Goal: Check status: Check status

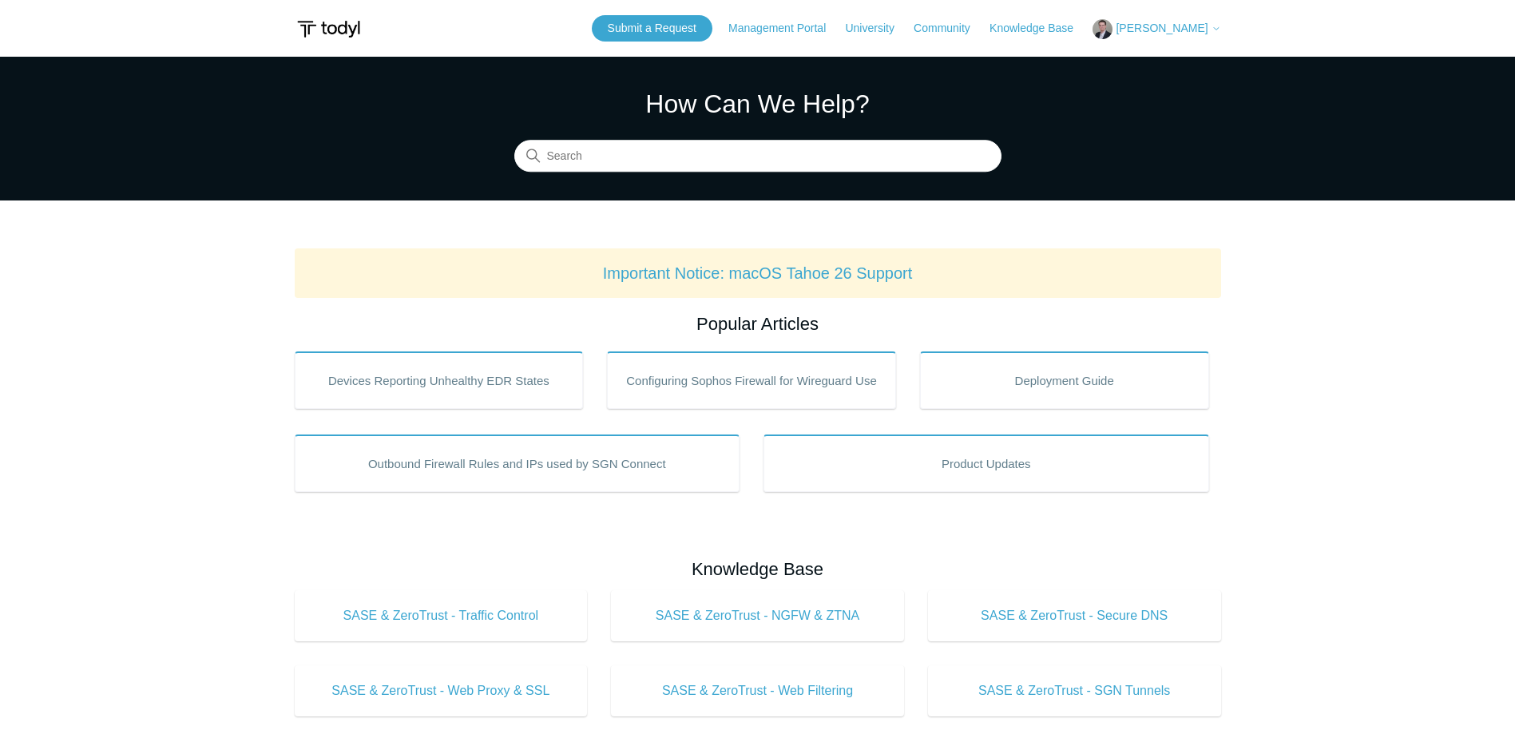
click at [1173, 30] on span "[PERSON_NAME]" at bounding box center [1162, 28] width 92 height 13
click at [1171, 63] on link "My Support Requests" at bounding box center [1172, 63] width 156 height 28
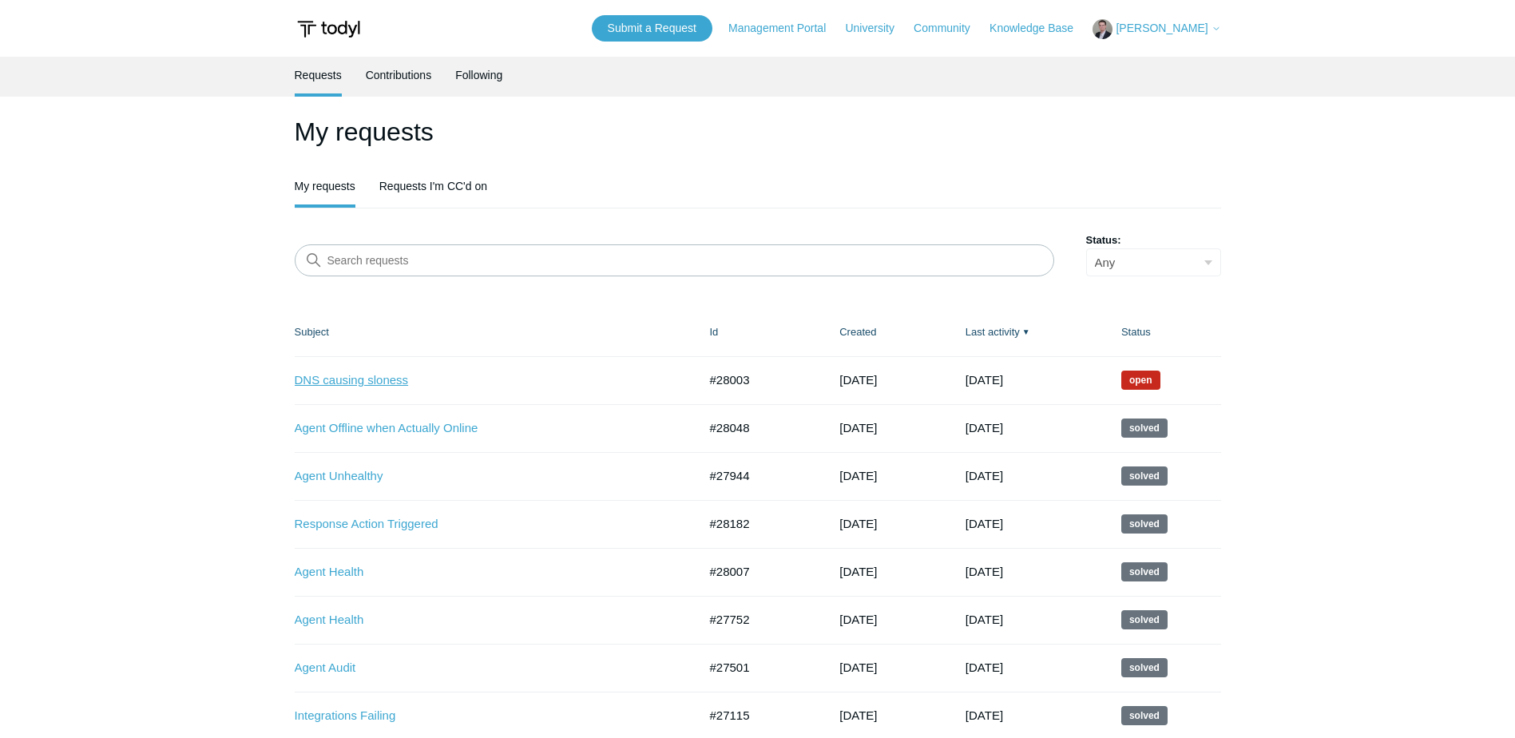
click at [343, 374] on link "DNS causing sloness" at bounding box center [484, 380] width 379 height 18
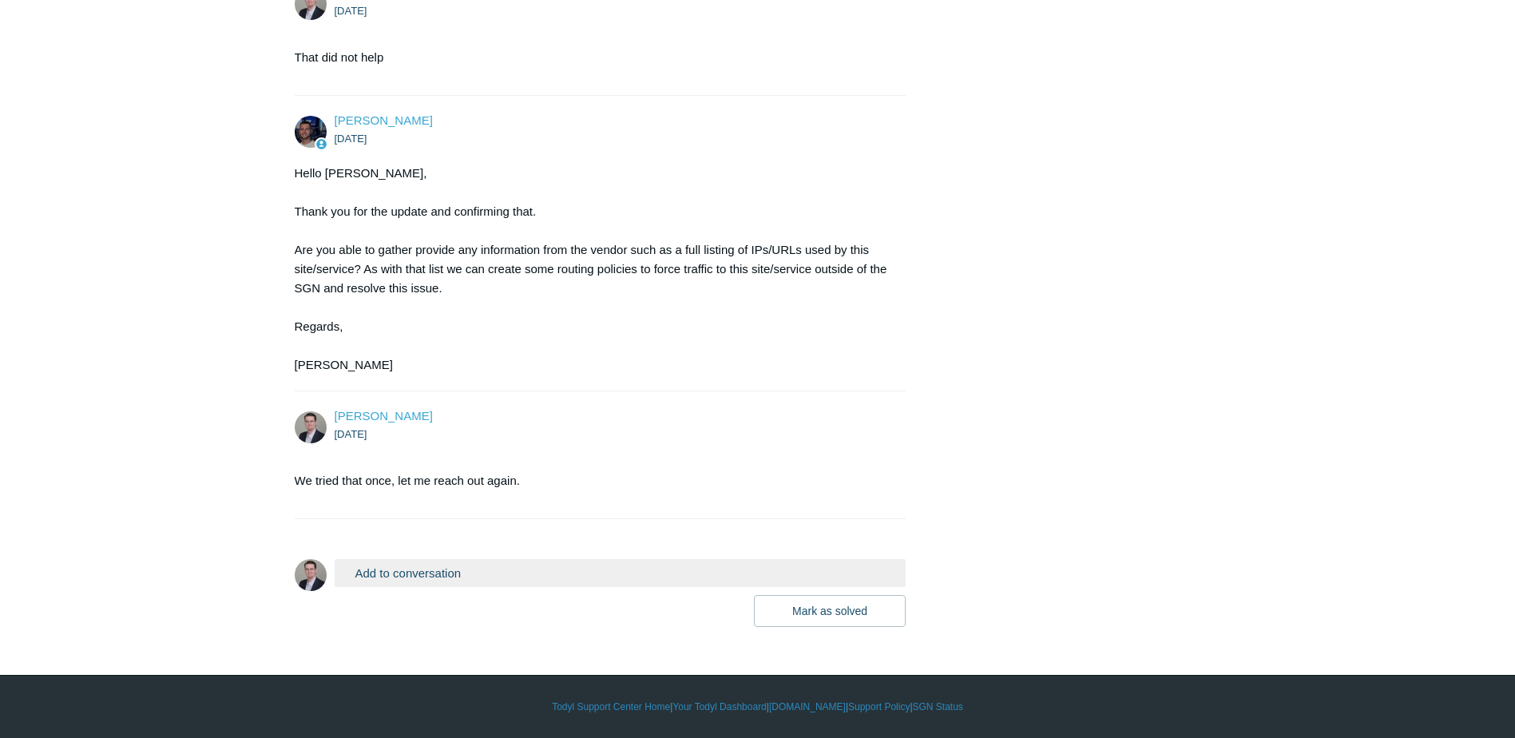
scroll to position [2980, 0]
